Goal: Task Accomplishment & Management: Complete application form

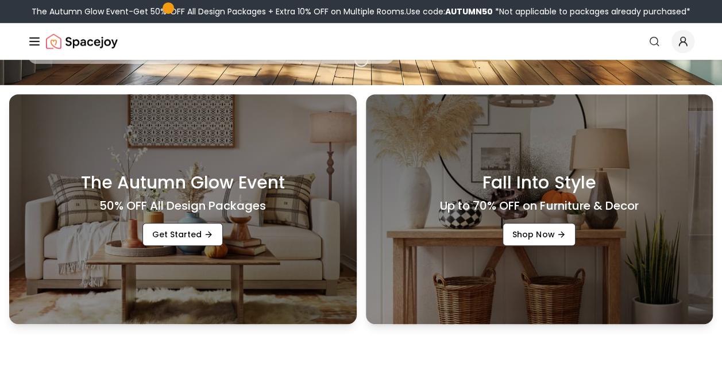
scroll to position [286, 0]
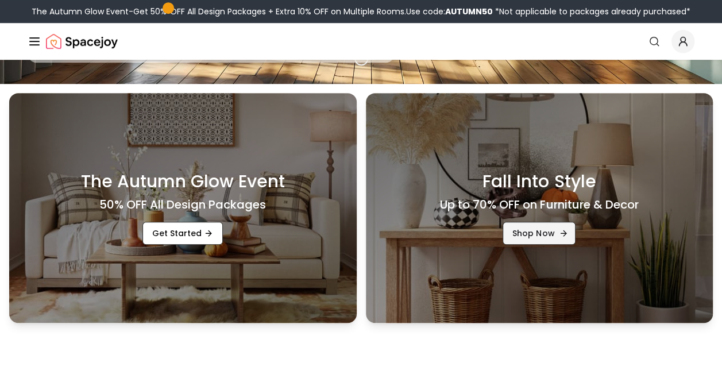
click at [538, 232] on link "Shop Now" at bounding box center [539, 233] width 73 height 23
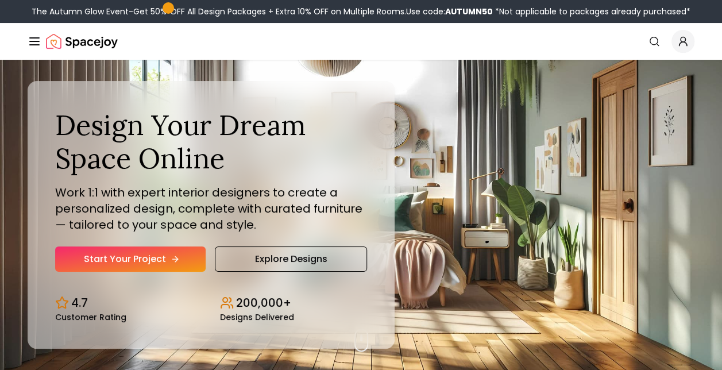
click at [158, 258] on link "Start Your Project" at bounding box center [130, 258] width 151 height 25
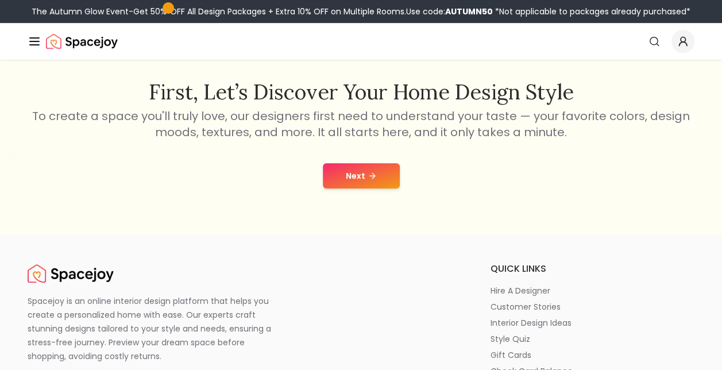
scroll to position [186, 0]
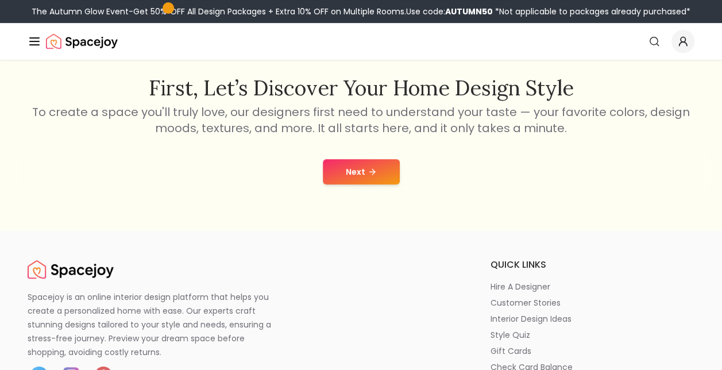
click at [361, 171] on button "Next" at bounding box center [361, 171] width 77 height 25
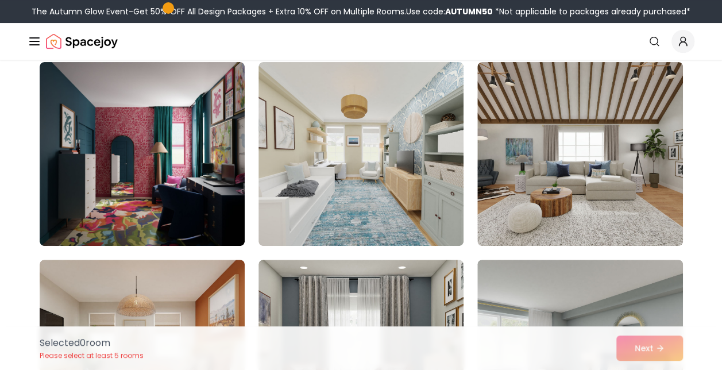
scroll to position [94, 0]
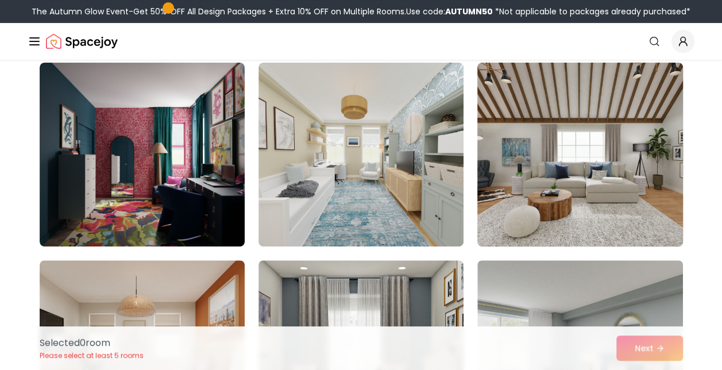
click at [632, 170] on img at bounding box center [579, 154] width 215 height 193
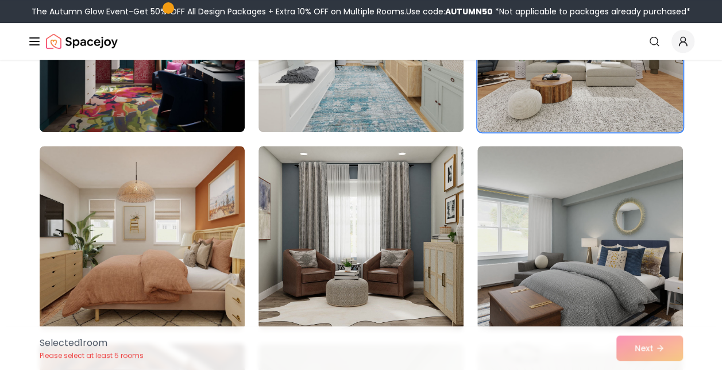
scroll to position [285, 0]
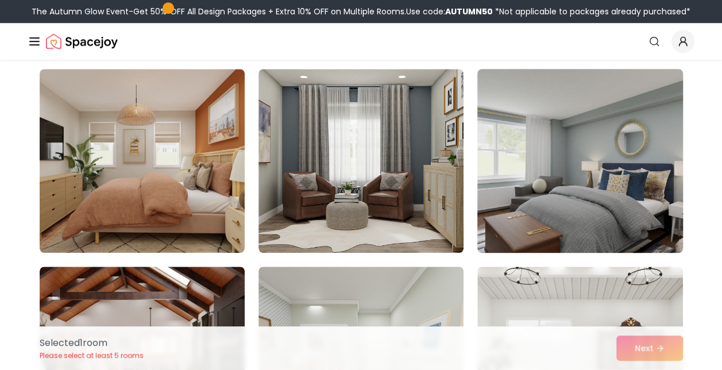
click at [622, 177] on img at bounding box center [579, 160] width 215 height 193
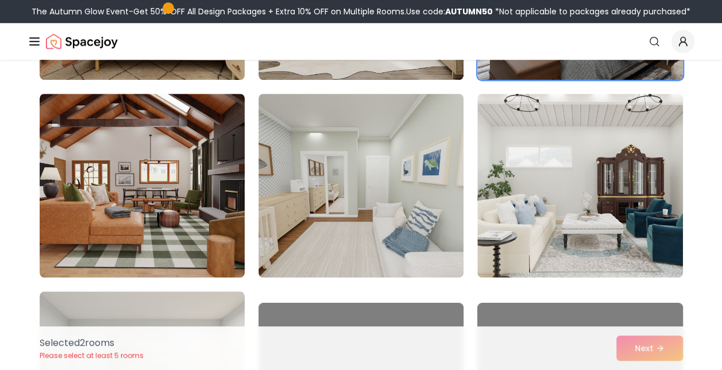
scroll to position [466, 0]
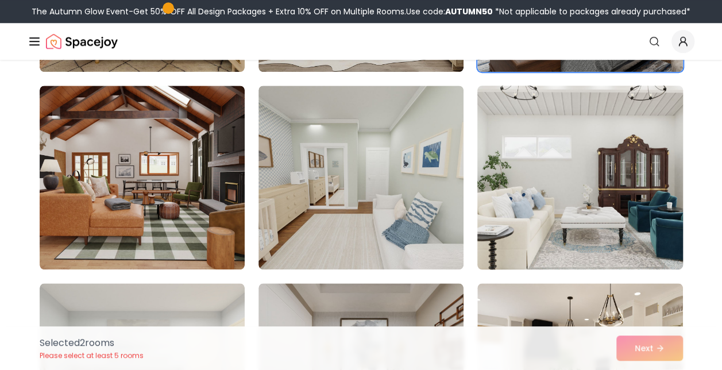
click at [613, 221] on img at bounding box center [579, 177] width 215 height 193
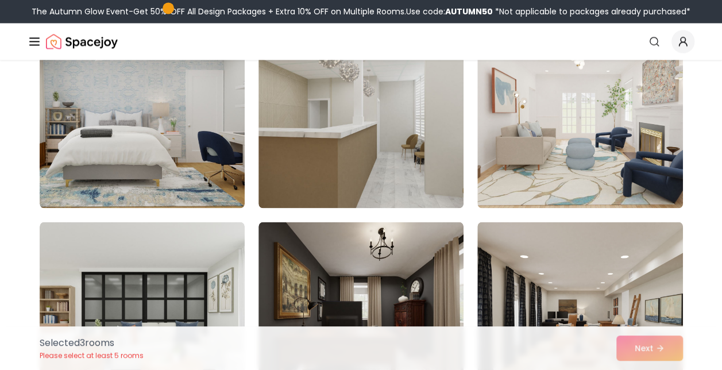
scroll to position [923, 0]
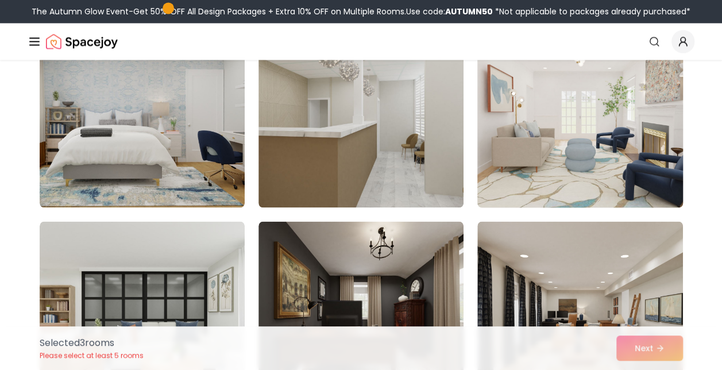
click at [623, 205] on img at bounding box center [579, 115] width 215 height 193
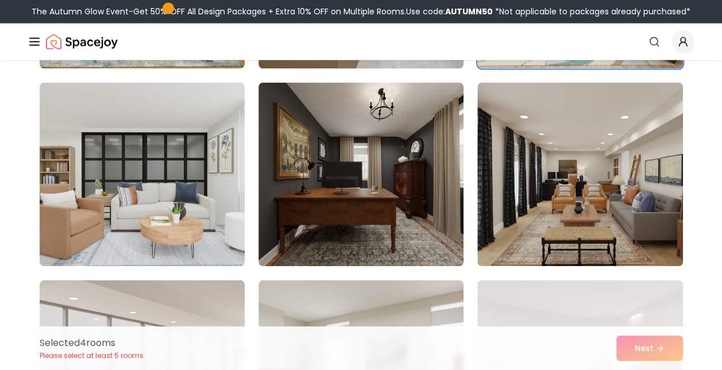
scroll to position [1063, 0]
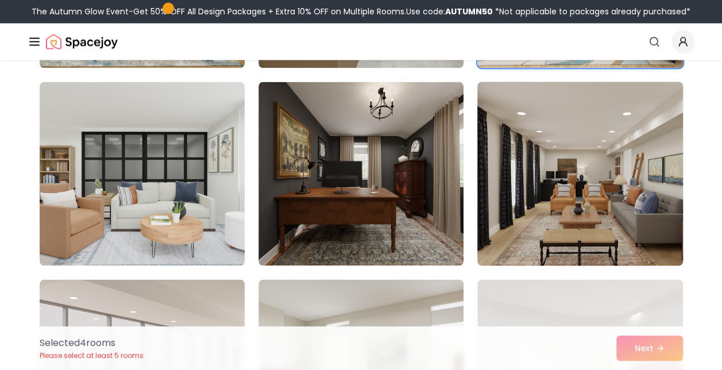
click at [595, 200] on img at bounding box center [579, 173] width 215 height 193
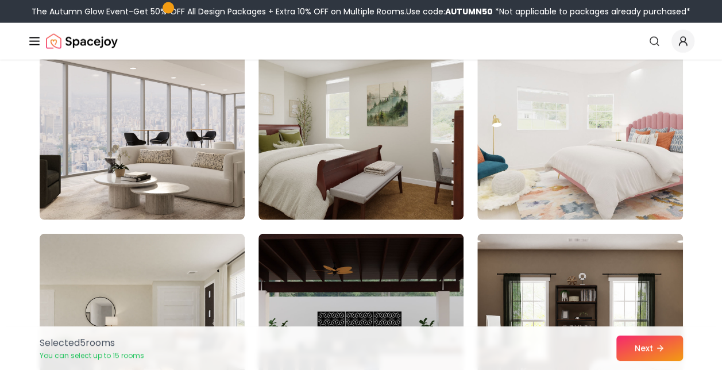
scroll to position [1307, 0]
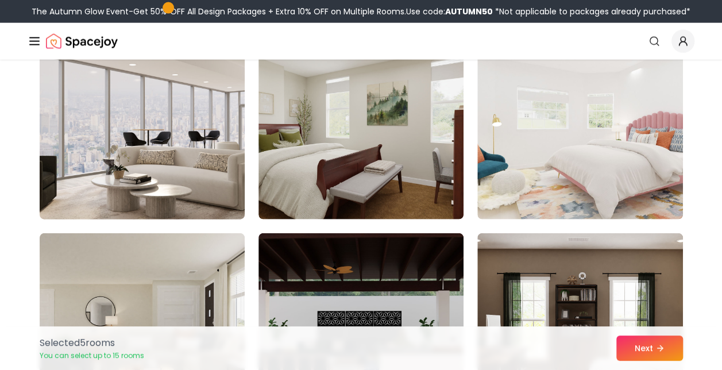
click at [159, 178] on img at bounding box center [141, 127] width 215 height 193
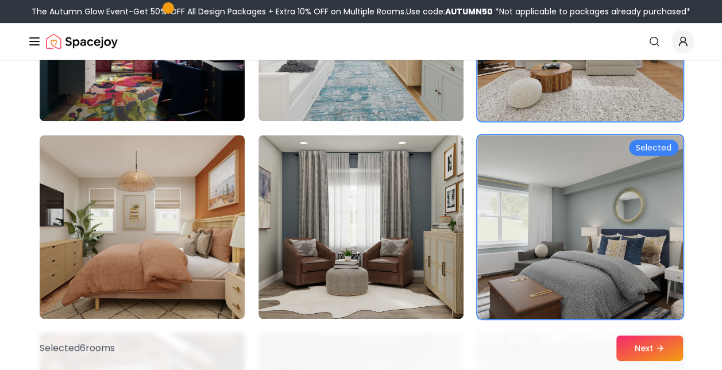
scroll to position [219, 0]
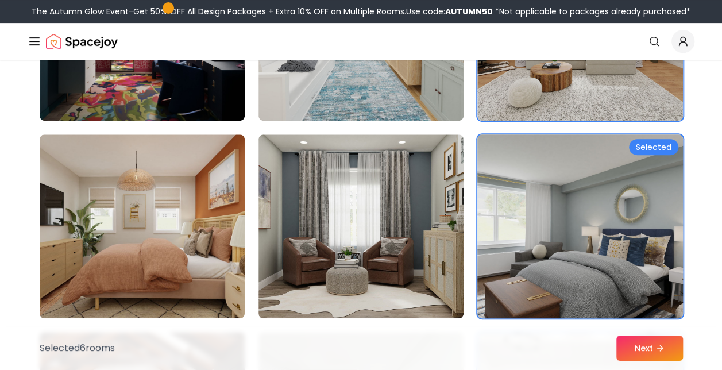
click at [642, 210] on img at bounding box center [579, 226] width 215 height 193
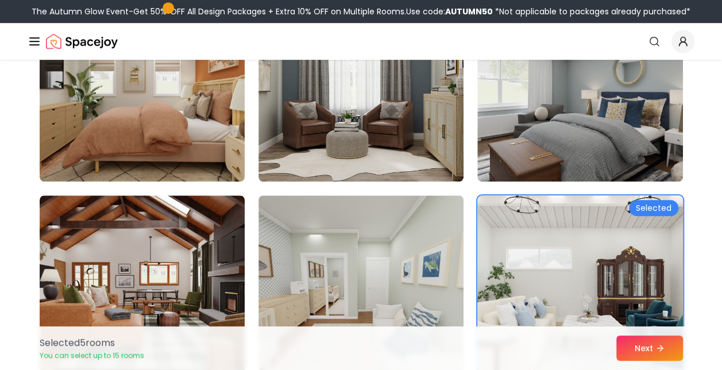
scroll to position [498, 0]
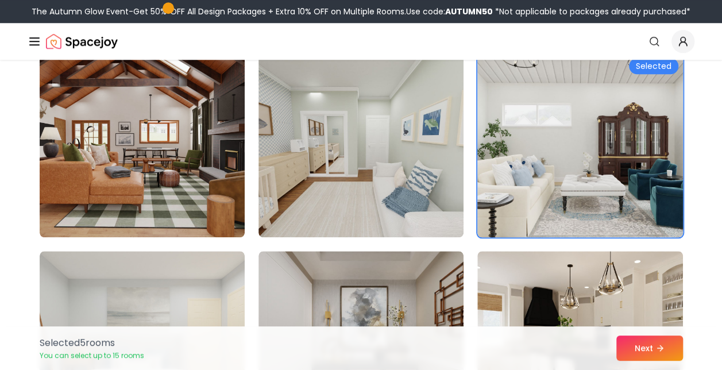
click at [629, 194] on img at bounding box center [579, 145] width 215 height 193
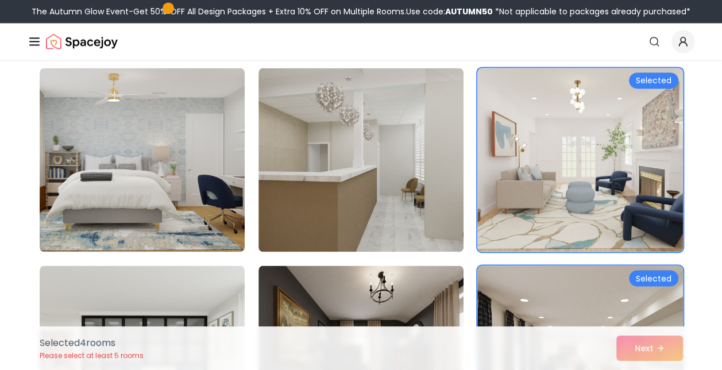
scroll to position [884, 0]
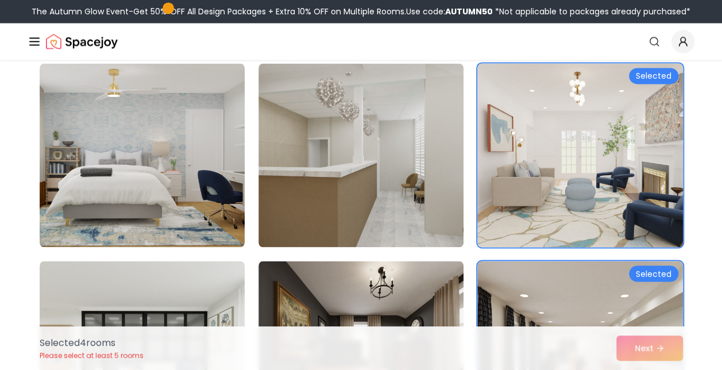
click at [645, 197] on img at bounding box center [579, 155] width 215 height 193
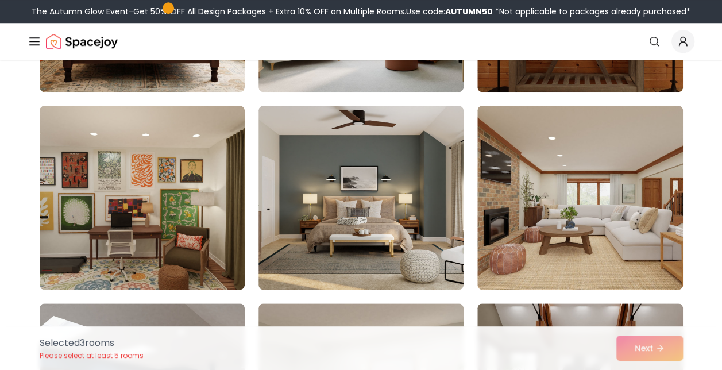
scroll to position [2622, 0]
